Goal: Find specific page/section: Find specific page/section

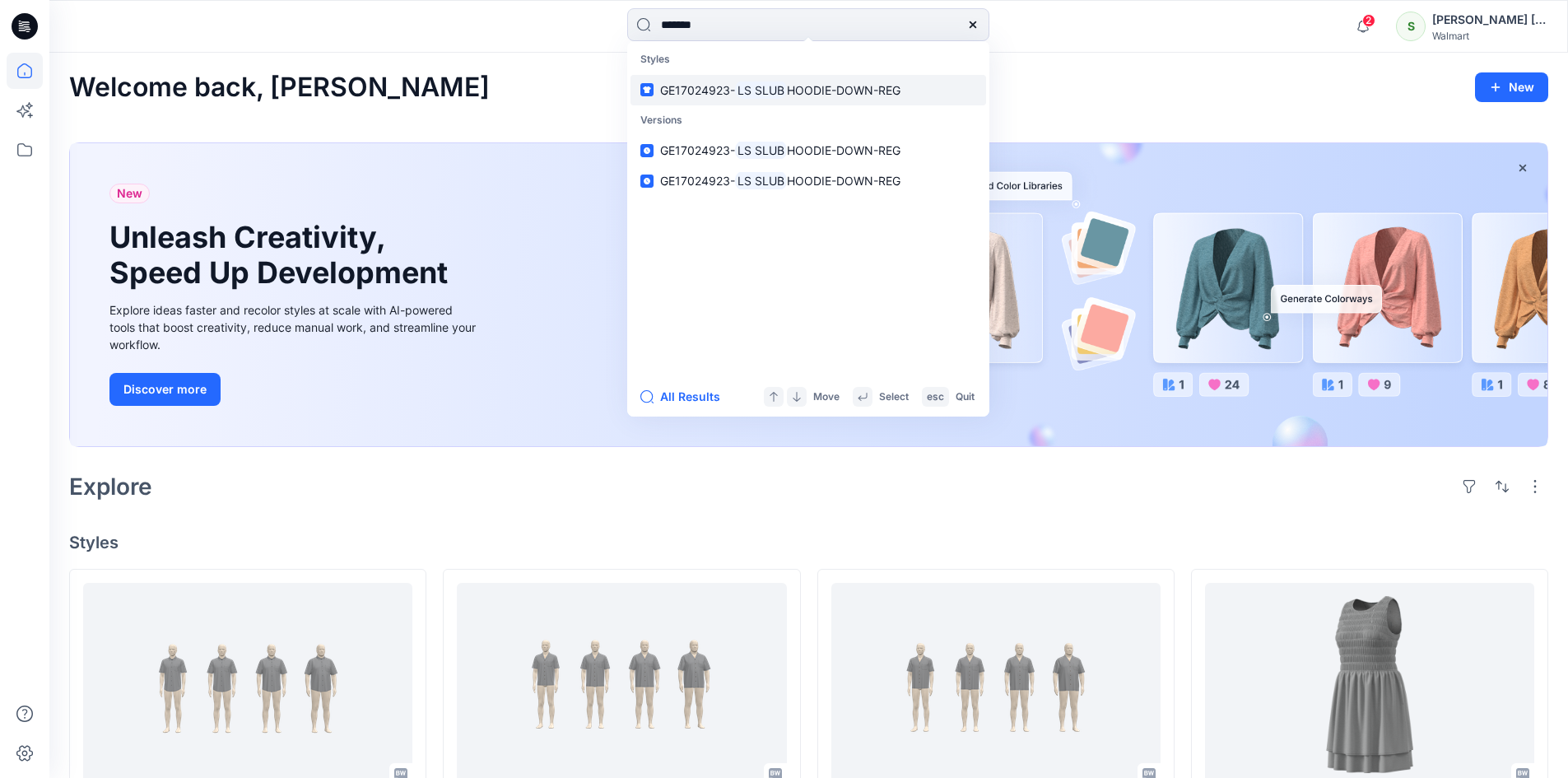
type input "*******"
click at [766, 83] on mark "LS SLUB" at bounding box center [760, 90] width 52 height 19
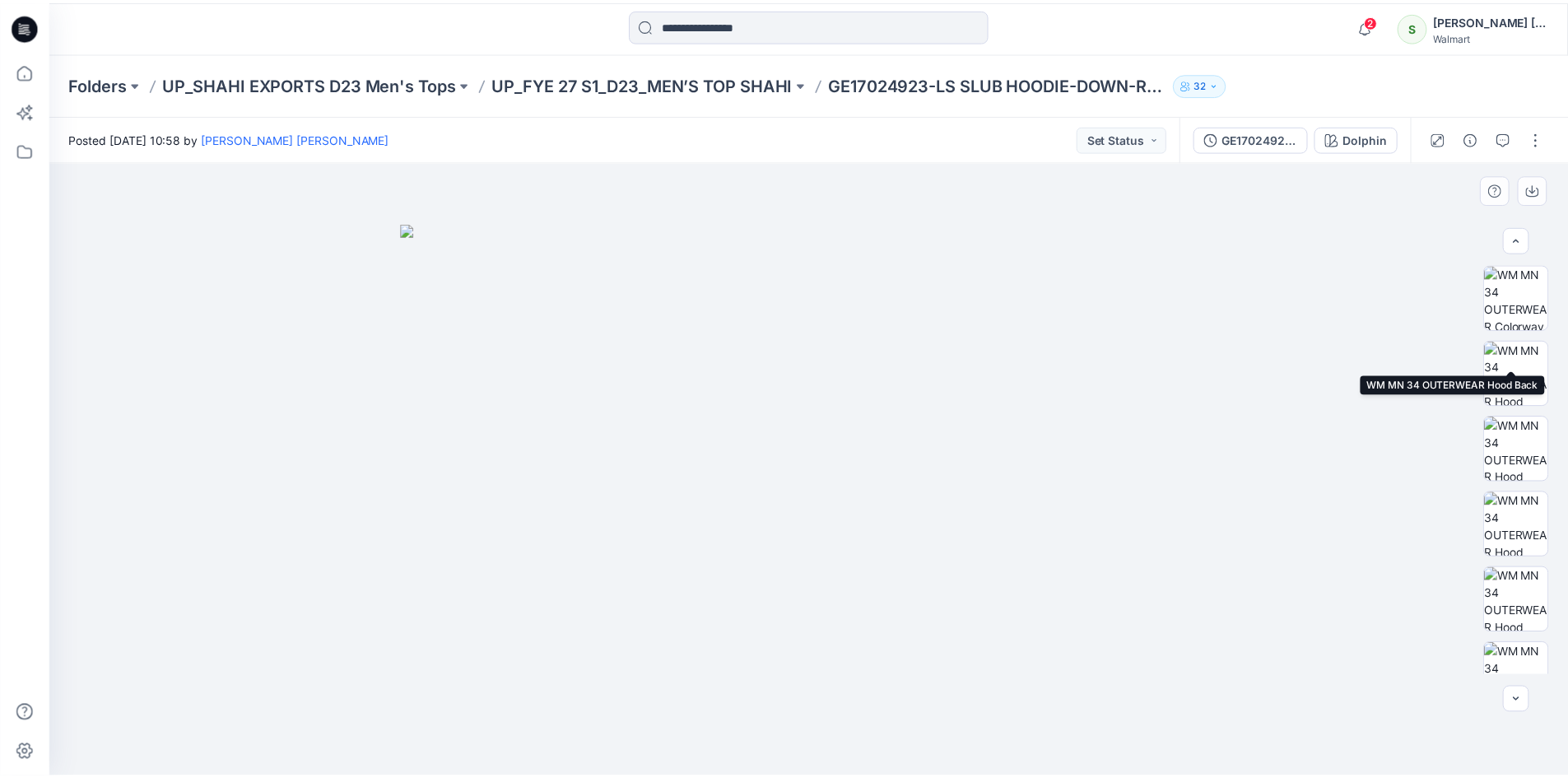
scroll to position [260, 0]
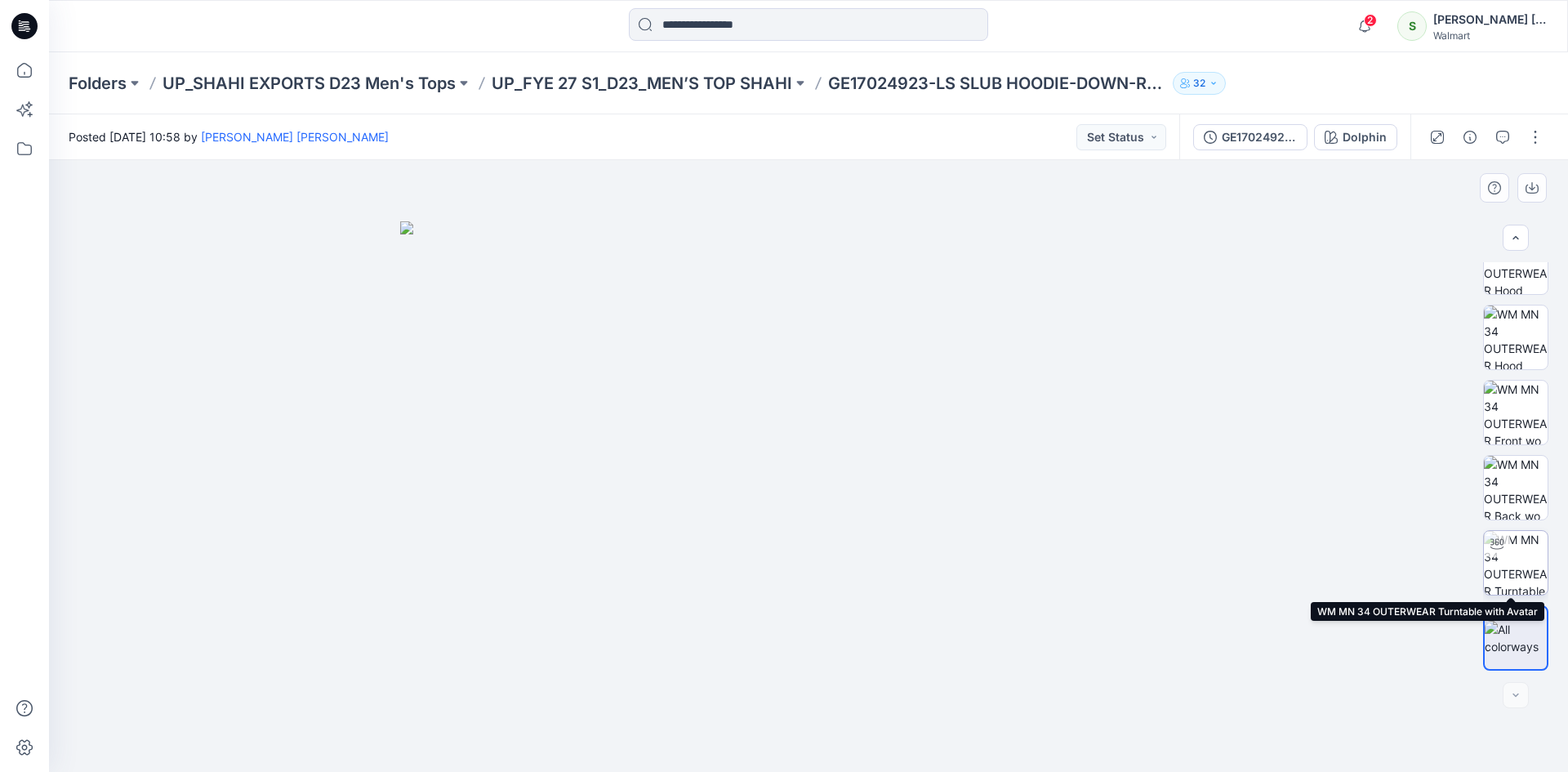
click at [1522, 559] on img at bounding box center [1516, 563] width 64 height 64
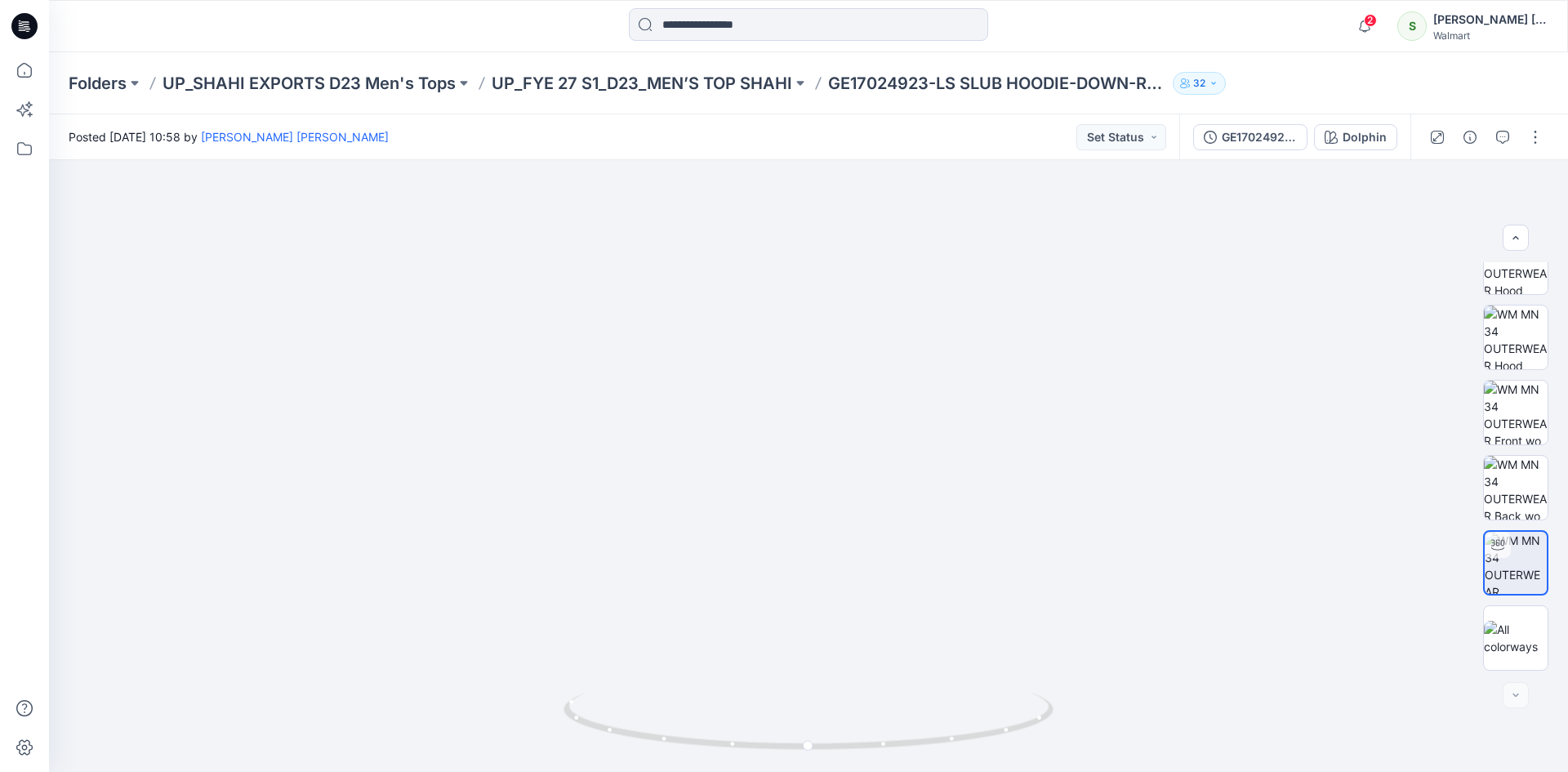
click at [19, 24] on icon at bounding box center [20, 23] width 3 height 1
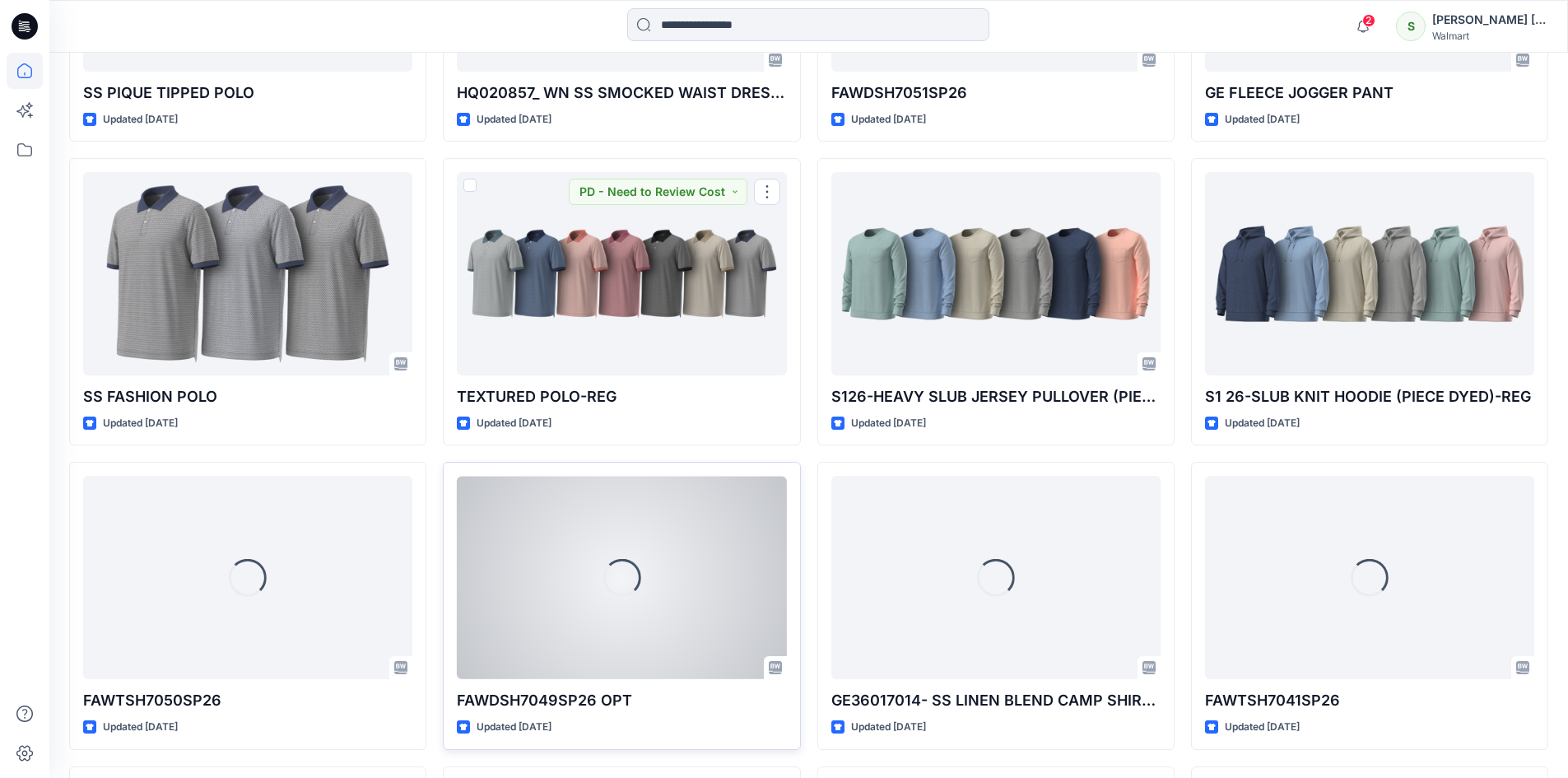
scroll to position [2006, 0]
